Goal: Information Seeking & Learning: Learn about a topic

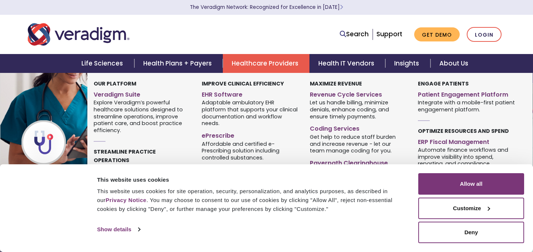
scroll to position [48, 0]
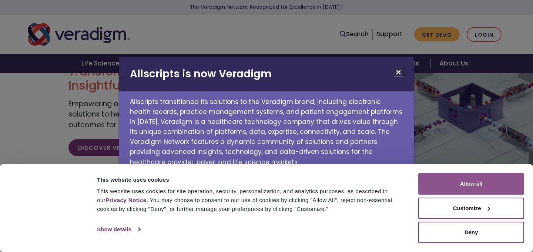
click at [464, 184] on button "Allow all" at bounding box center [471, 183] width 106 height 21
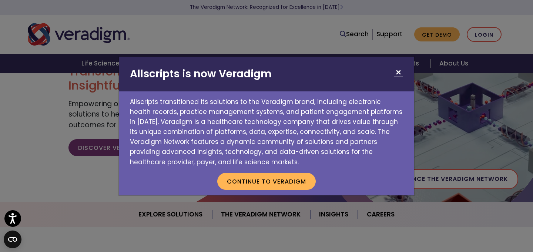
click at [401, 71] on button "Close" at bounding box center [398, 72] width 9 height 9
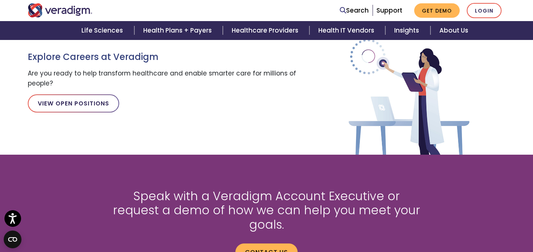
scroll to position [1070, 0]
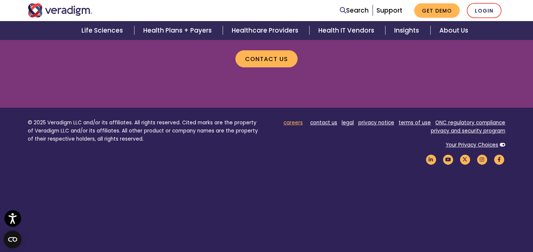
click at [295, 119] on link "careers" at bounding box center [293, 122] width 19 height 7
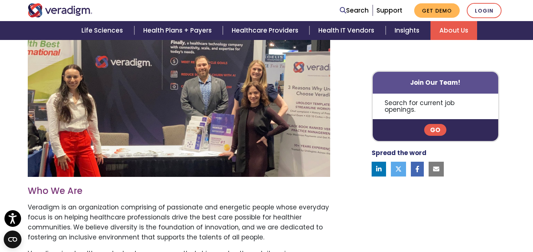
scroll to position [259, 0]
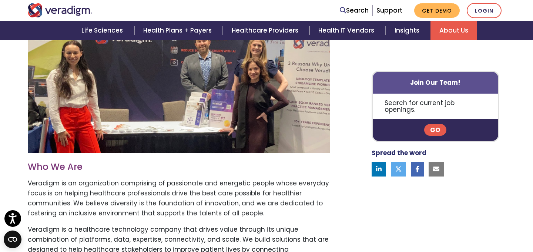
click at [436, 124] on link "Go" at bounding box center [435, 130] width 22 height 12
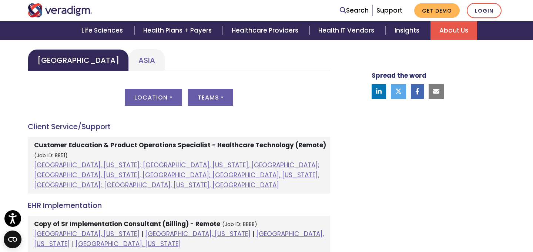
scroll to position [371, 0]
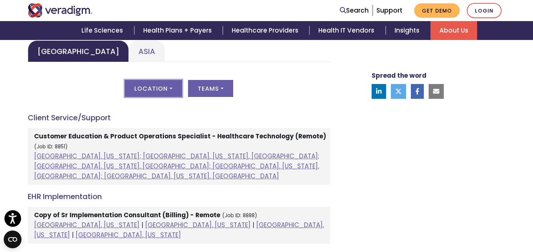
click at [174, 85] on button "Location" at bounding box center [153, 88] width 57 height 17
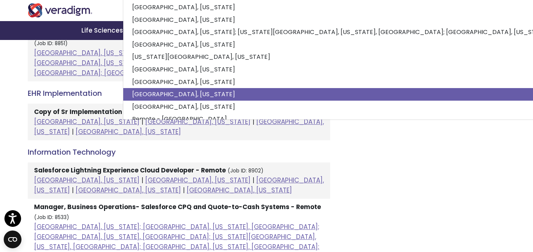
scroll to position [34, 0]
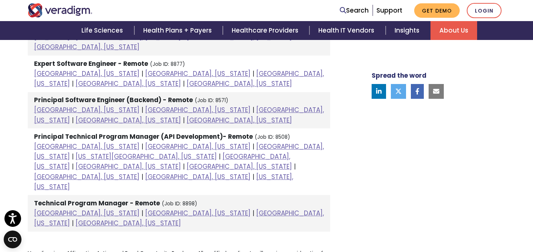
scroll to position [1029, 0]
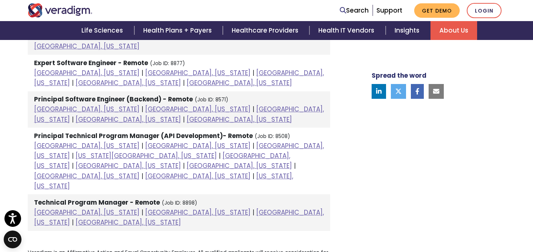
click at [85, 198] on strong "Technical Program Manager - Remote" at bounding box center [97, 202] width 126 height 9
click at [123, 198] on strong "Technical Program Manager - Remote" at bounding box center [97, 202] width 126 height 9
click at [108, 198] on strong "Technical Program Manager - Remote" at bounding box center [97, 202] width 126 height 9
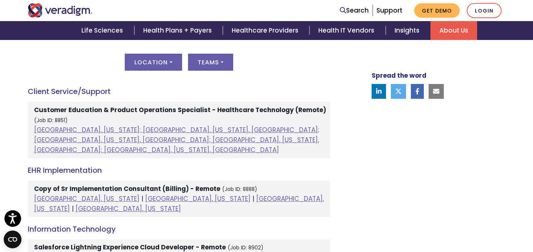
scroll to position [366, 0]
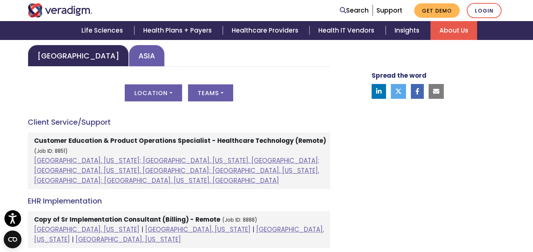
click at [129, 53] on link "Asia" at bounding box center [147, 56] width 36 height 22
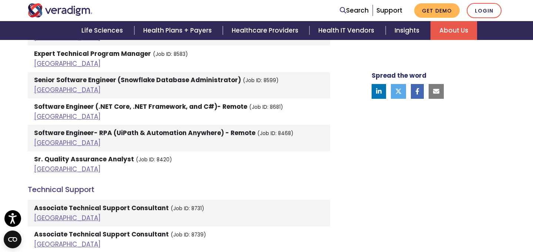
scroll to position [1257, 0]
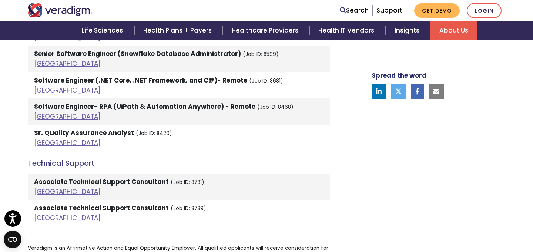
click at [49, 177] on strong "Associate Technical Support Consultant" at bounding box center [101, 181] width 135 height 9
click at [45, 187] on link "India" at bounding box center [67, 191] width 67 height 9
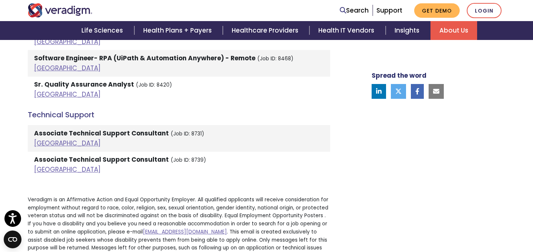
scroll to position [1322, 0]
